Goal: Navigation & Orientation: Find specific page/section

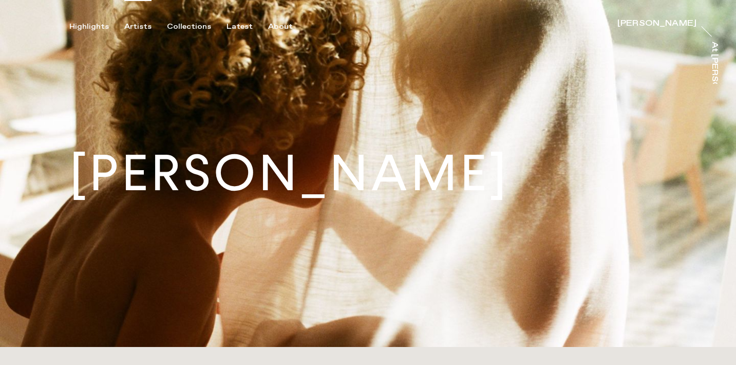
click at [144, 28] on div "Artists" at bounding box center [137, 26] width 27 height 9
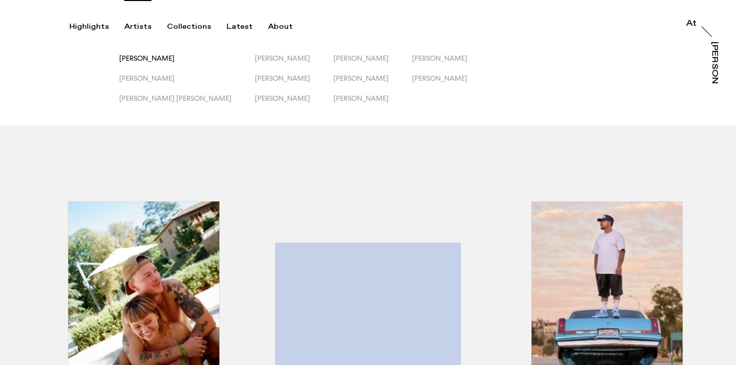
click at [146, 57] on span "[PERSON_NAME]" at bounding box center [146, 58] width 55 height 8
click at [157, 58] on span "[PERSON_NAME]" at bounding box center [146, 58] width 55 height 8
